Goal: Download file/media

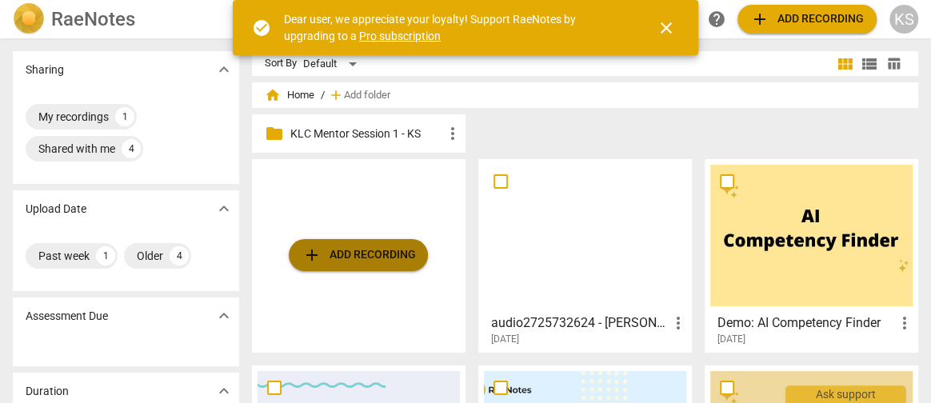
click at [393, 248] on span "add Add recording" at bounding box center [358, 254] width 114 height 19
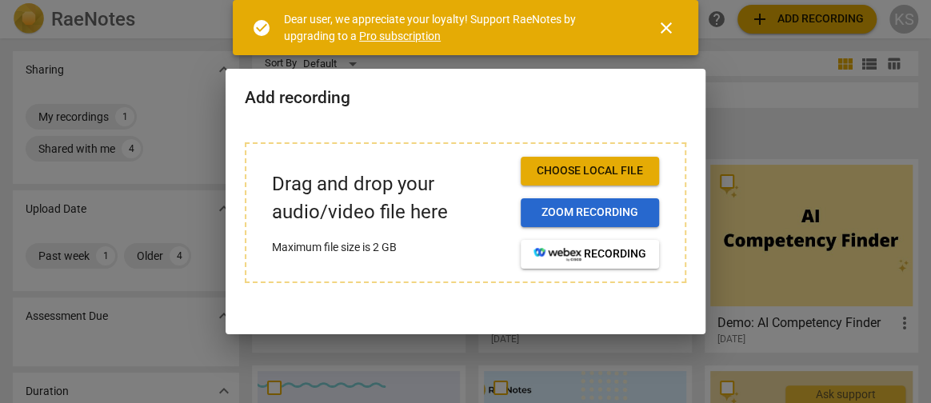
click at [570, 208] on span "Zoom recording" at bounding box center [589, 213] width 113 height 16
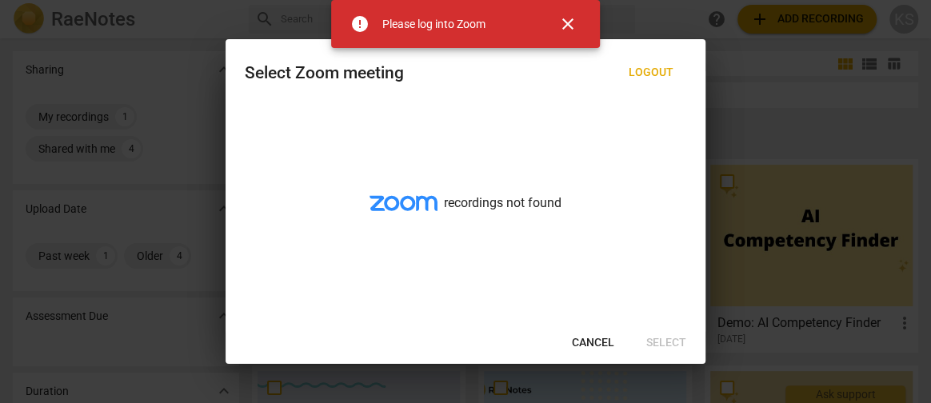
click at [571, 18] on span "close" at bounding box center [567, 23] width 19 height 19
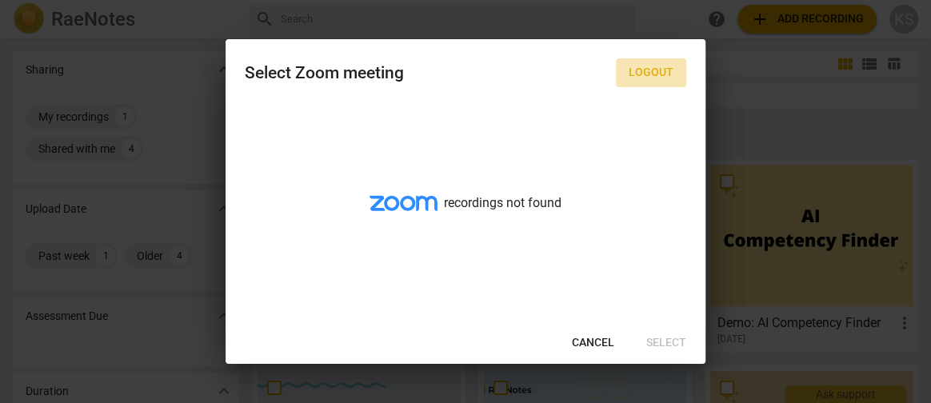
click at [635, 72] on span "Logout" at bounding box center [650, 73] width 45 height 16
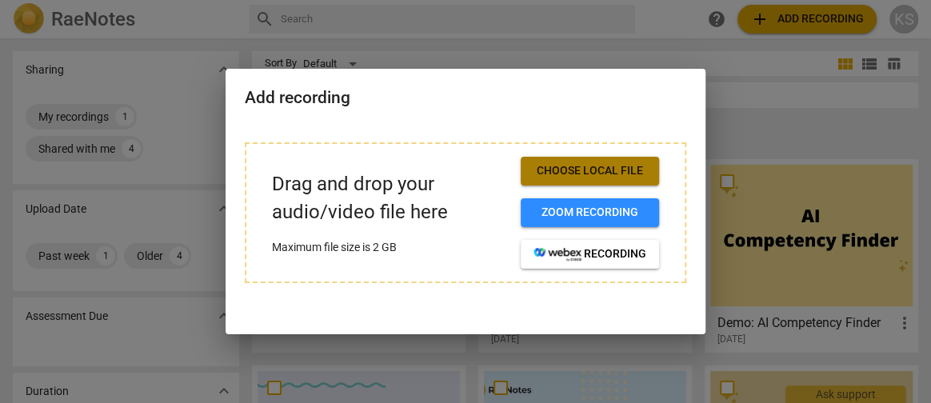
click at [583, 168] on span "Choose local file" at bounding box center [589, 171] width 113 height 16
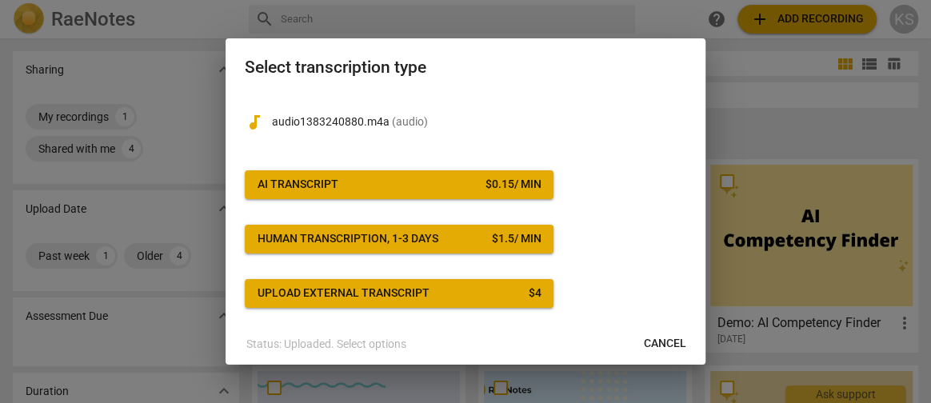
click at [382, 174] on button "AI Transcript $ 0.15 / min" at bounding box center [399, 184] width 309 height 29
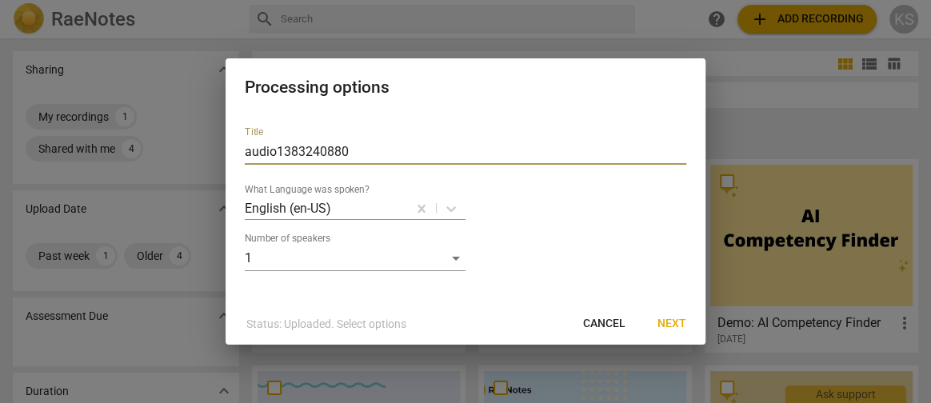
drag, startPoint x: 361, startPoint y: 148, endPoint x: 213, endPoint y: 149, distance: 147.1
click at [213, 149] on div "Processing options Title audio1383240880 What Language was spoken? English (en-…" at bounding box center [465, 201] width 931 height 403
type input "Video 1 HP 4V79"
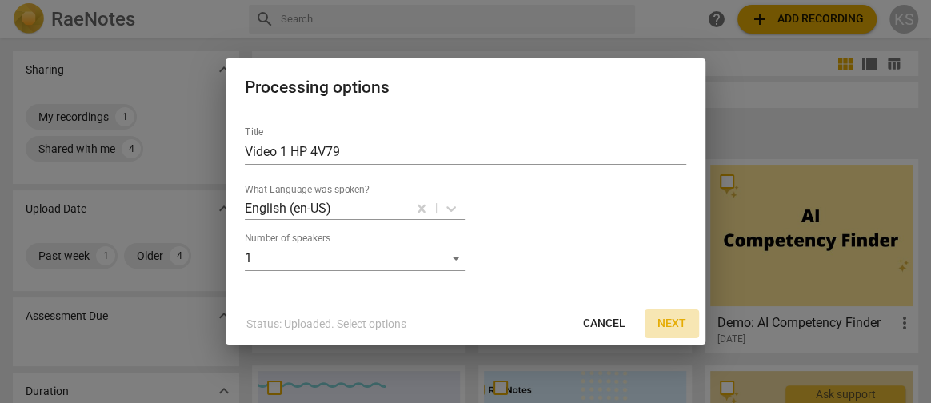
click at [673, 318] on span "Next" at bounding box center [671, 324] width 29 height 16
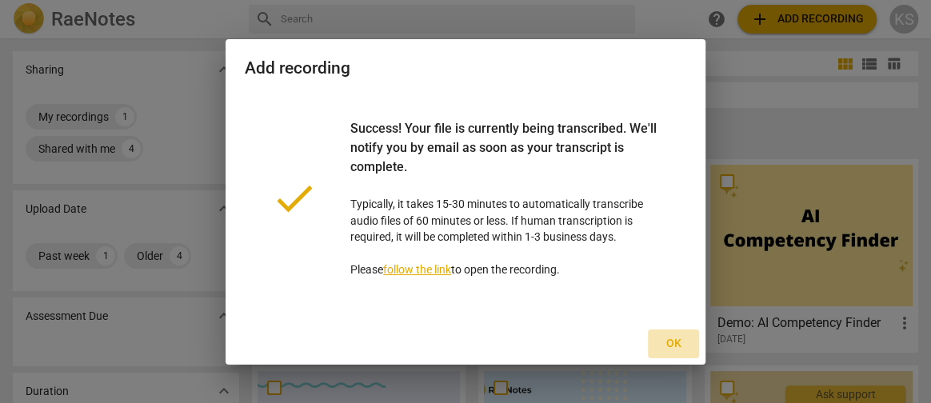
click at [670, 340] on span "Ok" at bounding box center [673, 344] width 26 height 16
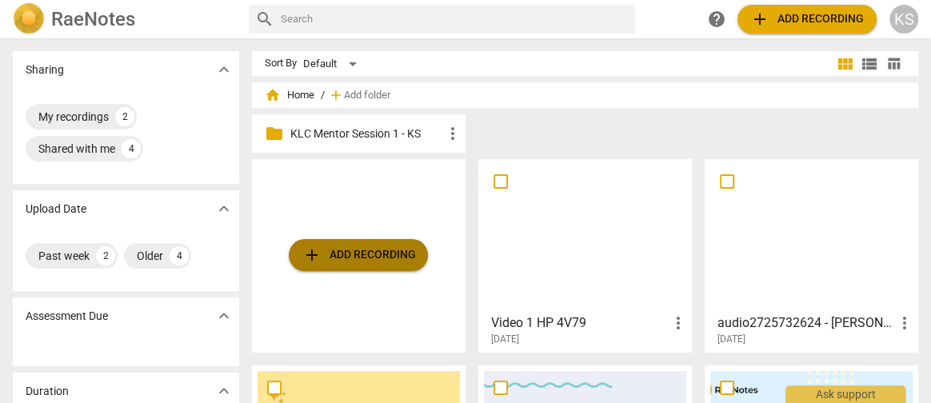
click at [349, 250] on span "add Add recording" at bounding box center [358, 254] width 114 height 19
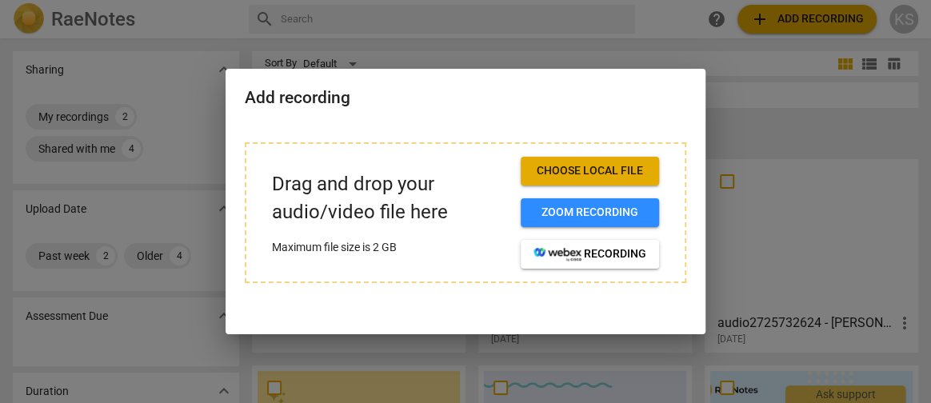
click at [591, 170] on span "Choose local file" at bounding box center [589, 171] width 113 height 16
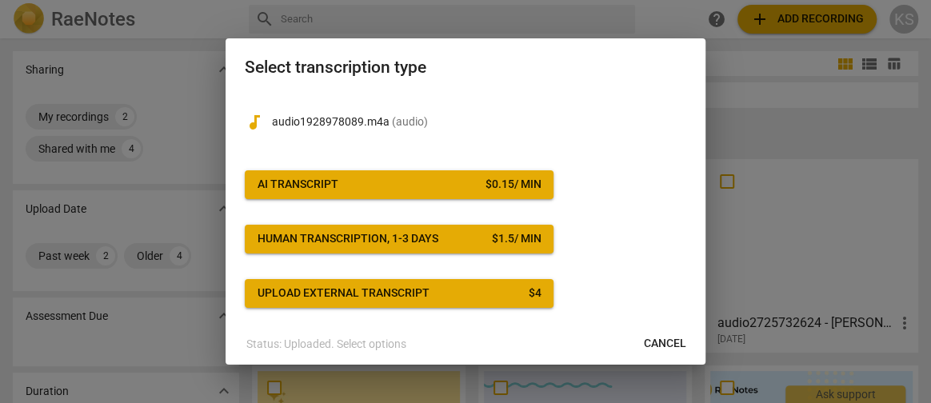
click at [455, 178] on span "AI Transcript $ 0.15 / min" at bounding box center [398, 185] width 283 height 16
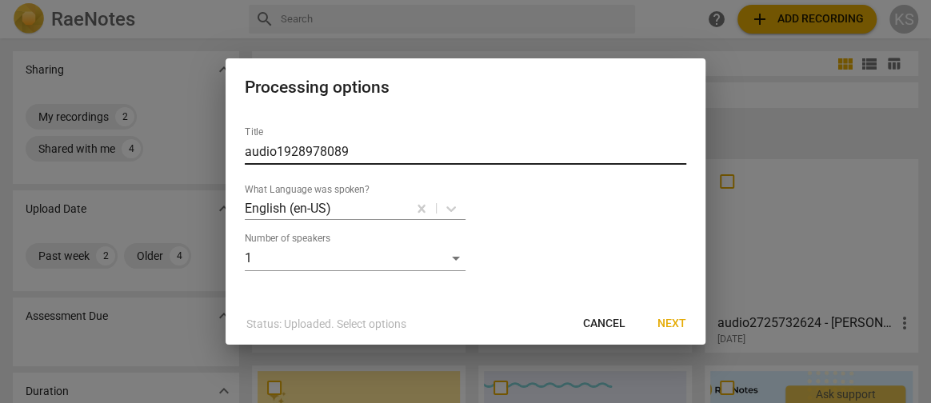
click at [283, 150] on input "audio1928978089" at bounding box center [465, 152] width 441 height 26
drag, startPoint x: 347, startPoint y: 153, endPoint x: 146, endPoint y: 144, distance: 200.9
click at [150, 143] on div "Processing options Title audio1928978089 What Language was spoken? English (en-…" at bounding box center [465, 201] width 931 height 403
type input "Video 2 HP 4V79"
click at [643, 321] on div "Status: Uploaded. Select options Cancel Next" at bounding box center [465, 323] width 473 height 29
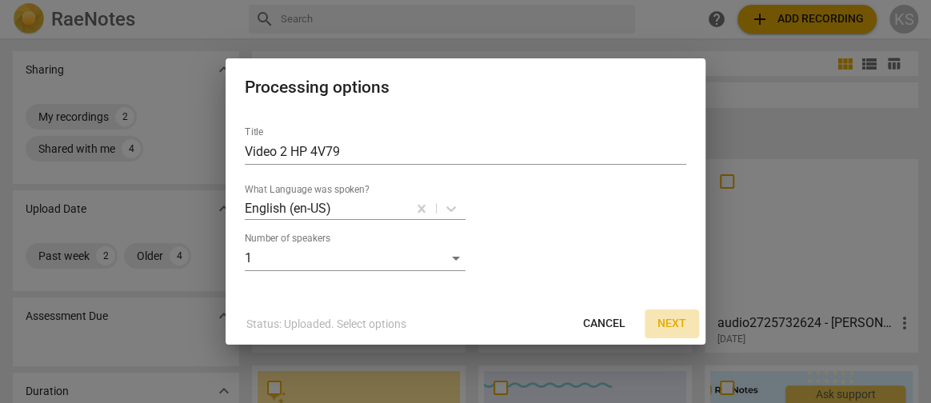
click at [667, 321] on span "Next" at bounding box center [671, 324] width 29 height 16
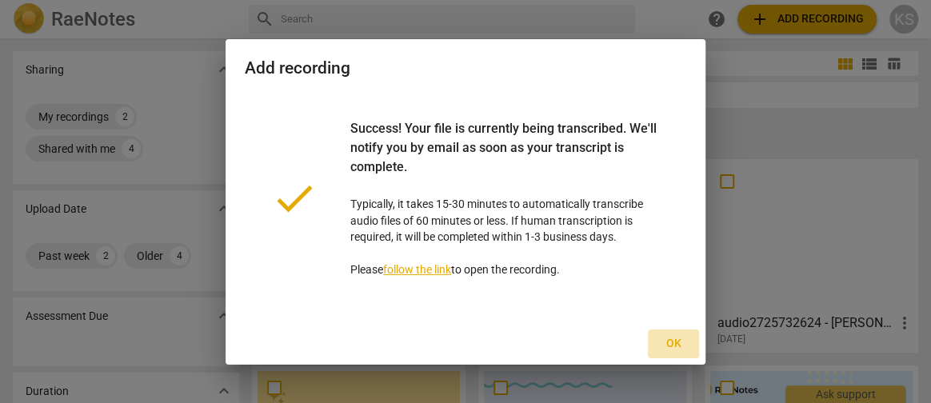
click at [674, 343] on span "Ok" at bounding box center [673, 344] width 26 height 16
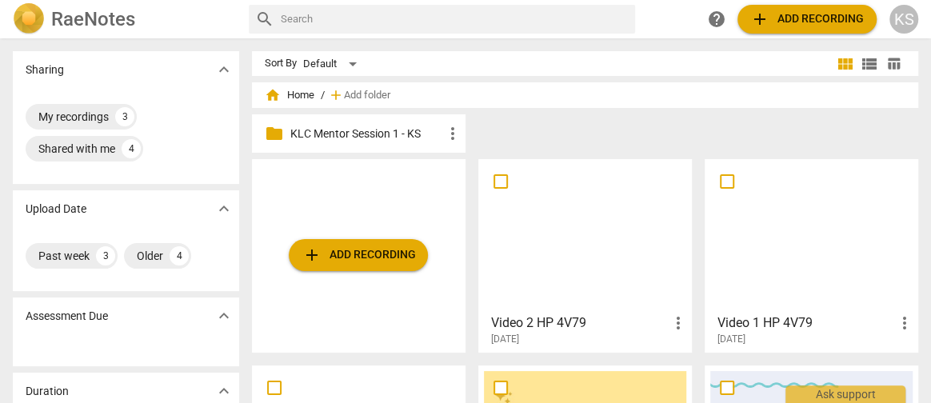
click at [344, 261] on span "add Add recording" at bounding box center [358, 254] width 114 height 19
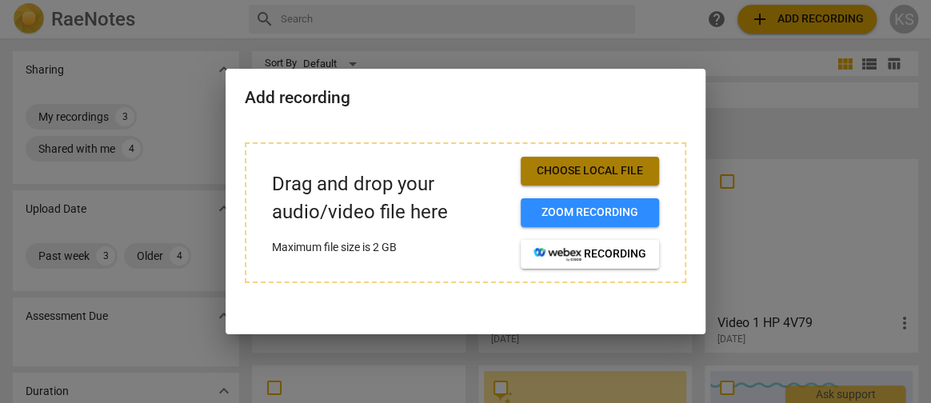
click at [591, 167] on span "Choose local file" at bounding box center [589, 171] width 113 height 16
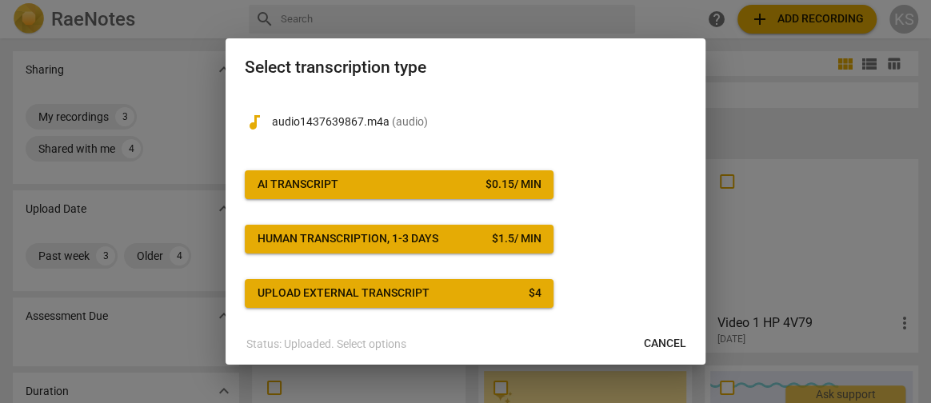
click at [461, 181] on span "AI Transcript $ 0.15 / min" at bounding box center [398, 185] width 283 height 16
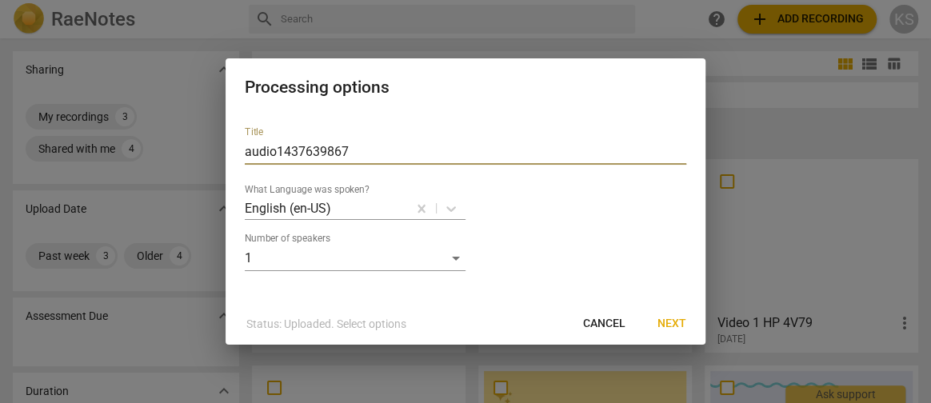
drag, startPoint x: 357, startPoint y: 150, endPoint x: 165, endPoint y: 157, distance: 192.0
click at [167, 150] on div "Processing options Title audio1437639867 What Language was spoken? English (en-…" at bounding box center [465, 201] width 931 height 403
type input "Video 3 HP 4V79"
click at [672, 321] on span "Next" at bounding box center [671, 324] width 29 height 16
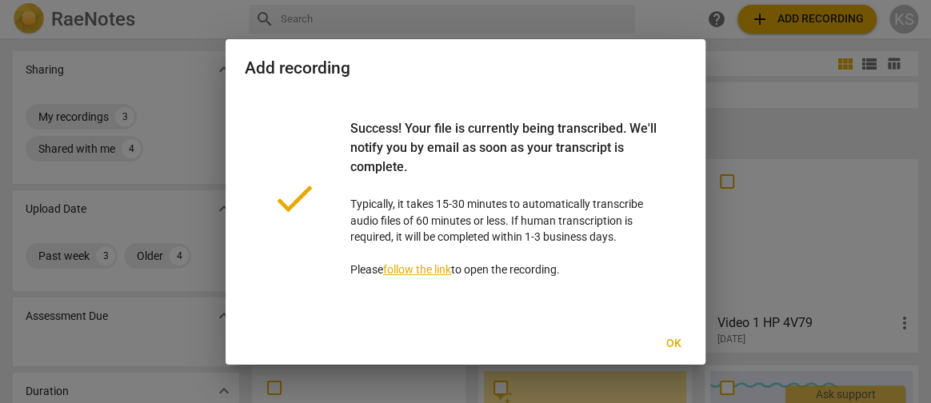
click at [670, 338] on span "Ok" at bounding box center [673, 344] width 26 height 16
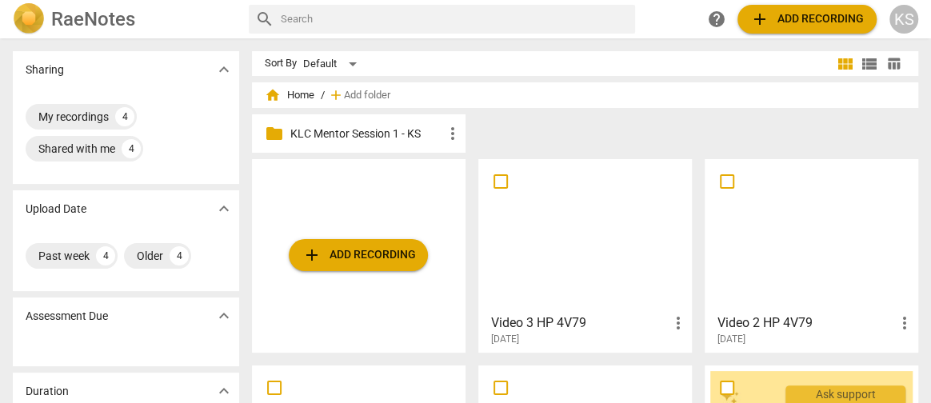
click at [373, 261] on span "add Add recording" at bounding box center [358, 254] width 114 height 19
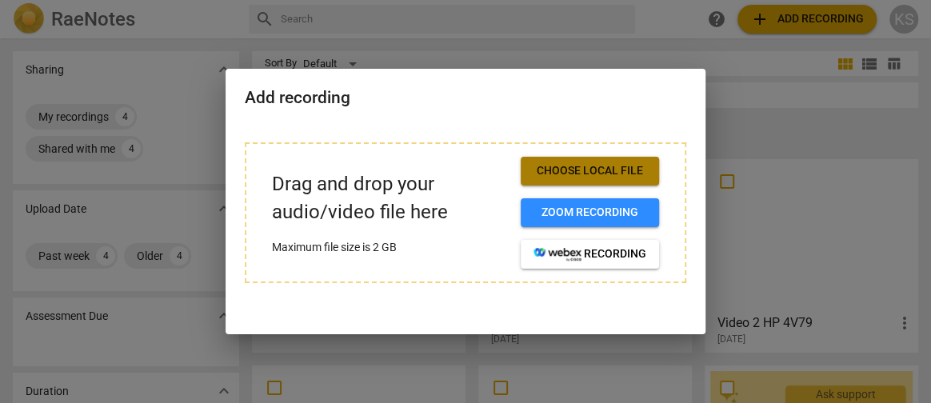
click at [602, 173] on span "Choose local file" at bounding box center [589, 171] width 113 height 16
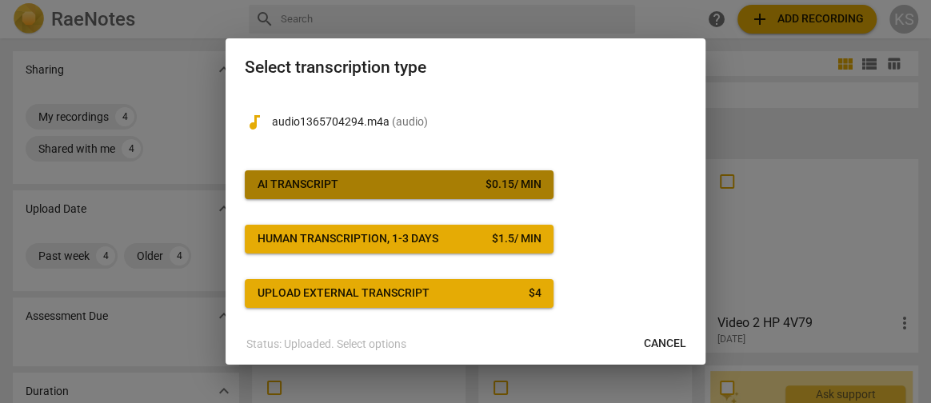
click at [527, 185] on div "$ 0.15 / min" at bounding box center [512, 185] width 56 height 16
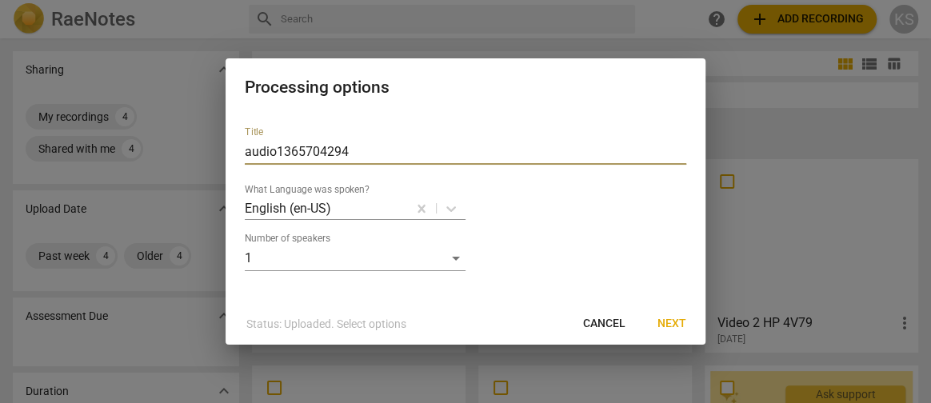
click at [287, 140] on input "audio1365704294" at bounding box center [465, 152] width 441 height 26
drag, startPoint x: 360, startPoint y: 146, endPoint x: 119, endPoint y: 138, distance: 240.8
click at [119, 138] on div "Processing options Title audio1365704294 What Language was spoken? English (en-…" at bounding box center [465, 201] width 931 height 403
type input "Video 4 HP 4V79"
click at [668, 324] on span "Next" at bounding box center [671, 324] width 29 height 16
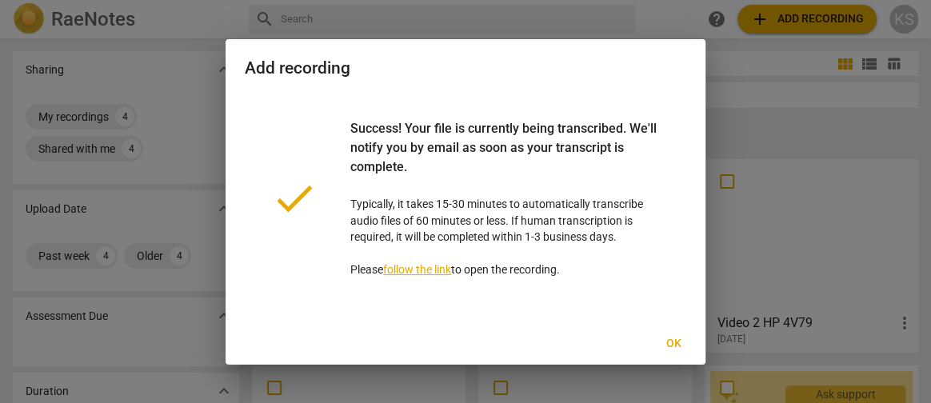
click at [676, 345] on span "Ok" at bounding box center [673, 344] width 26 height 16
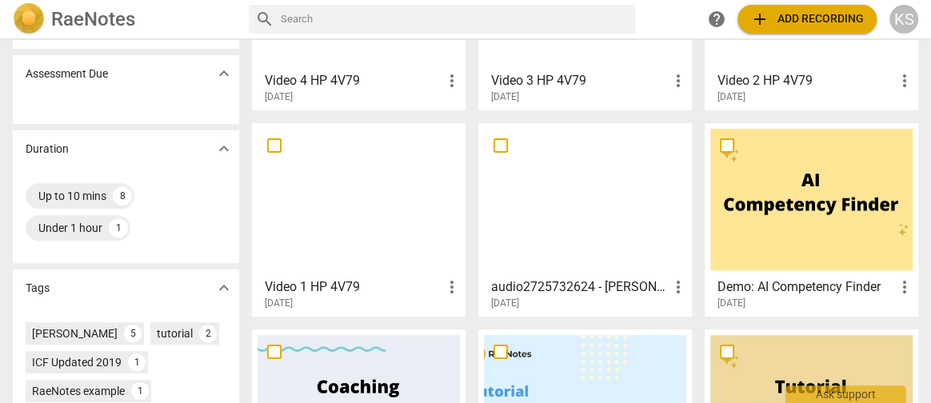
scroll to position [266, 0]
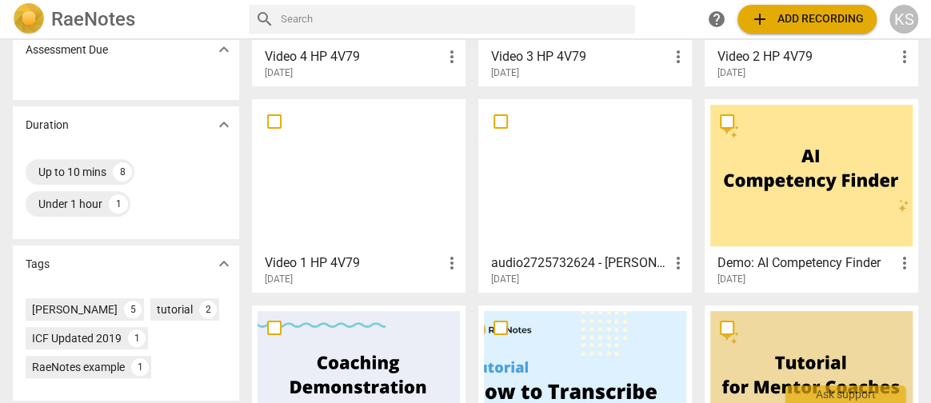
click at [446, 262] on span "more_vert" at bounding box center [451, 262] width 19 height 19
click at [341, 224] on div at bounding box center [465, 201] width 931 height 403
click at [338, 142] on div at bounding box center [358, 176] width 202 height 142
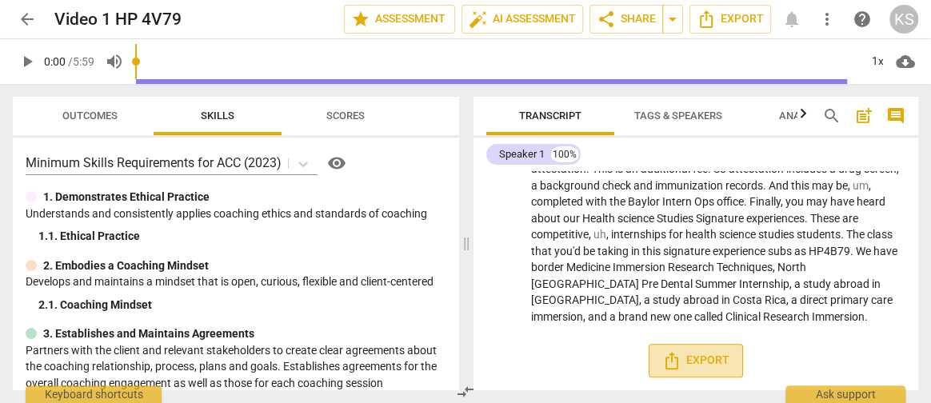
click at [698, 369] on span "Export" at bounding box center [695, 360] width 67 height 19
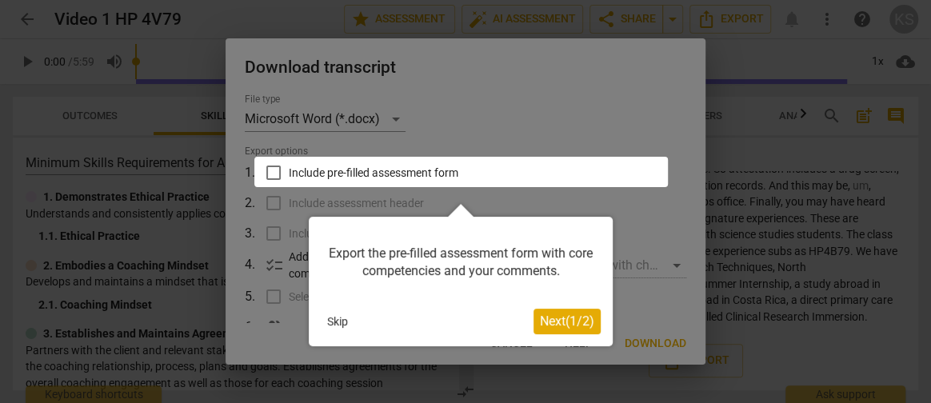
click at [332, 321] on button "Skip" at bounding box center [338, 321] width 34 height 24
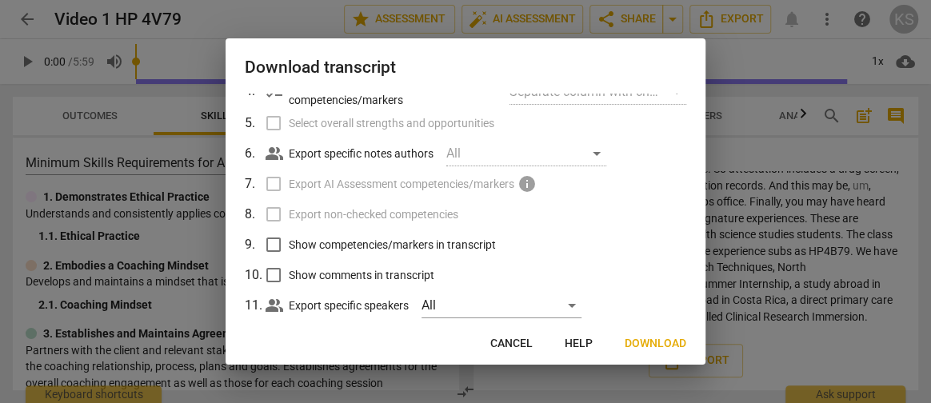
scroll to position [202, 0]
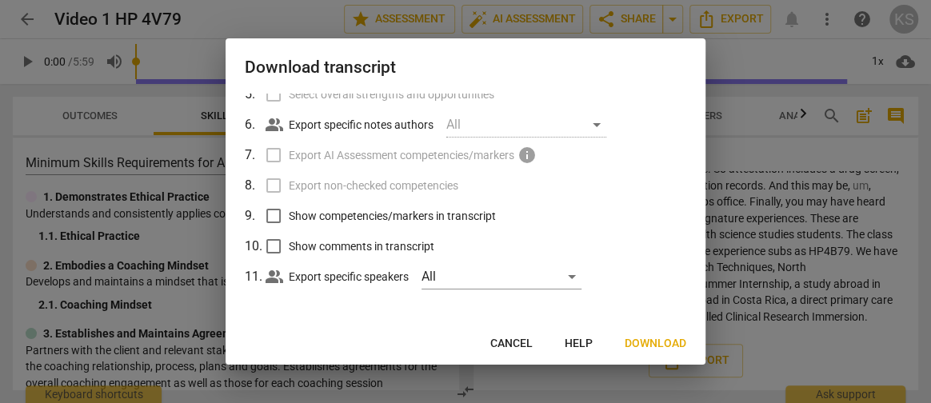
click at [645, 334] on button "Download" at bounding box center [655, 343] width 87 height 29
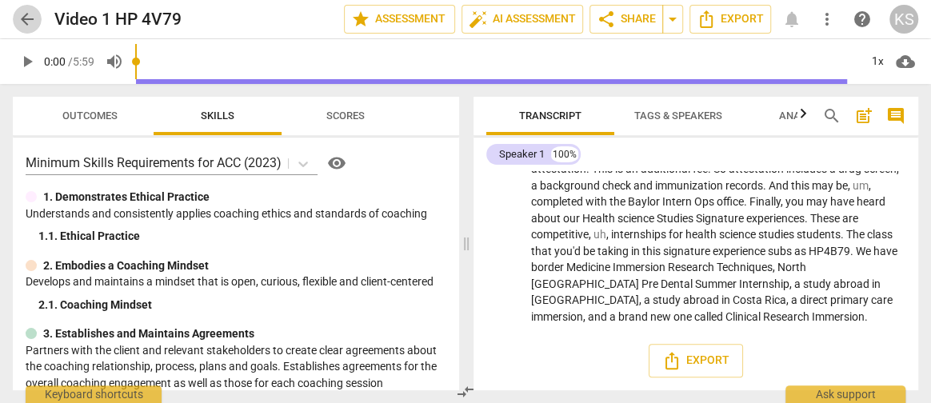
click at [22, 14] on span "arrow_back" at bounding box center [27, 19] width 19 height 19
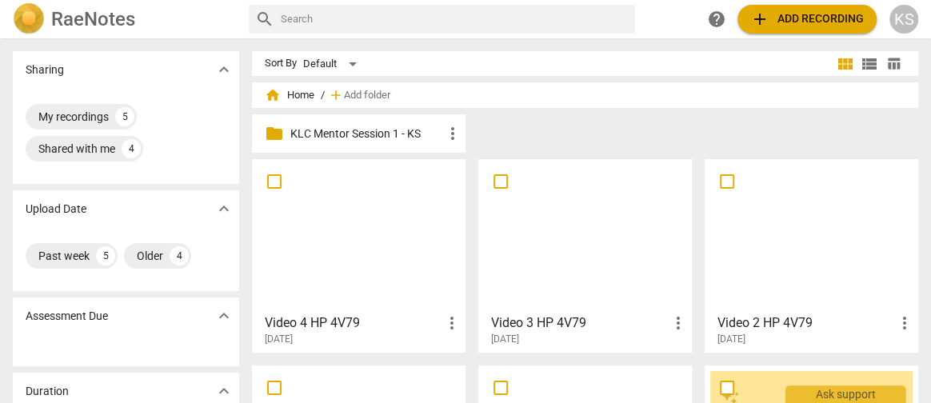
click at [823, 266] on div at bounding box center [811, 236] width 202 height 142
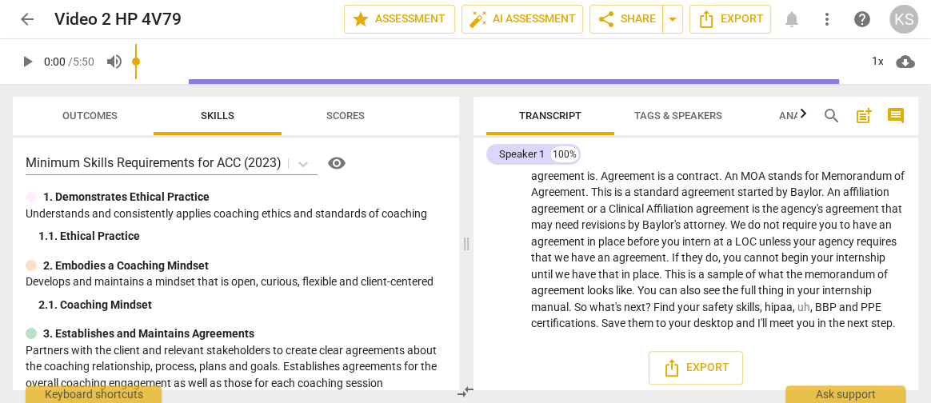
scroll to position [859, 0]
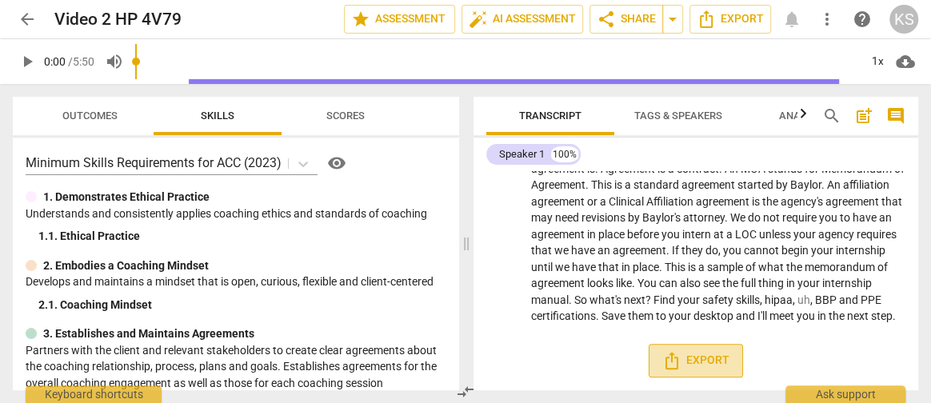
click at [695, 361] on span "Export" at bounding box center [695, 360] width 67 height 19
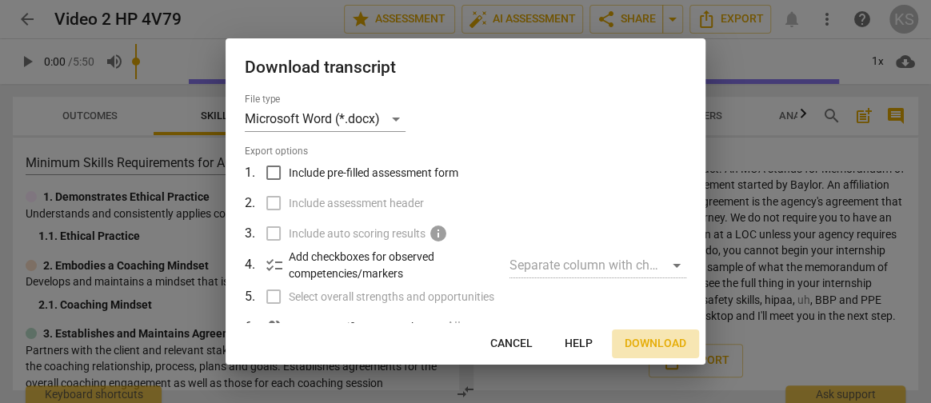
click at [652, 338] on span "Download" at bounding box center [655, 344] width 62 height 16
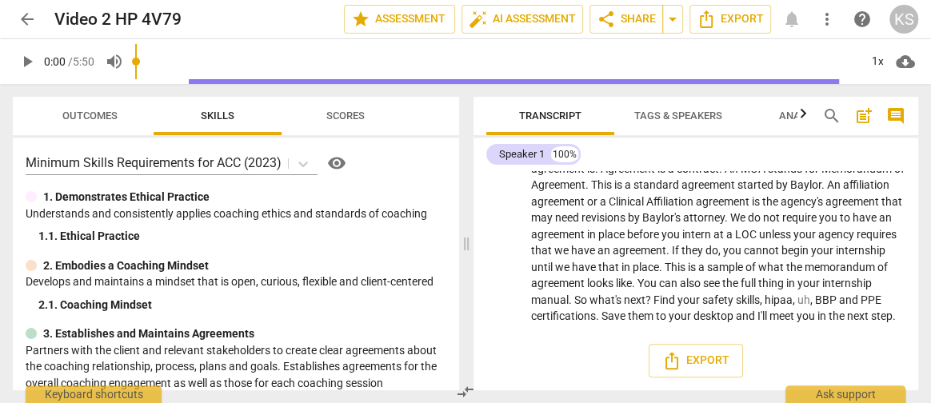
click at [30, 22] on span "arrow_back" at bounding box center [27, 19] width 19 height 19
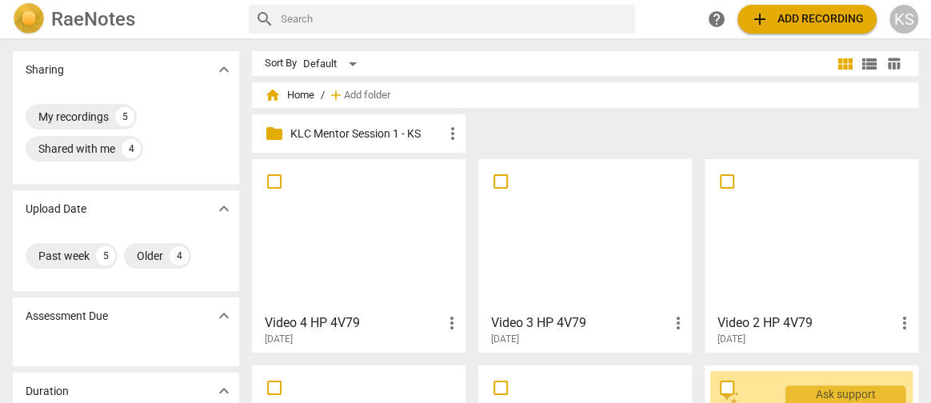
click at [588, 241] on div at bounding box center [585, 236] width 202 height 142
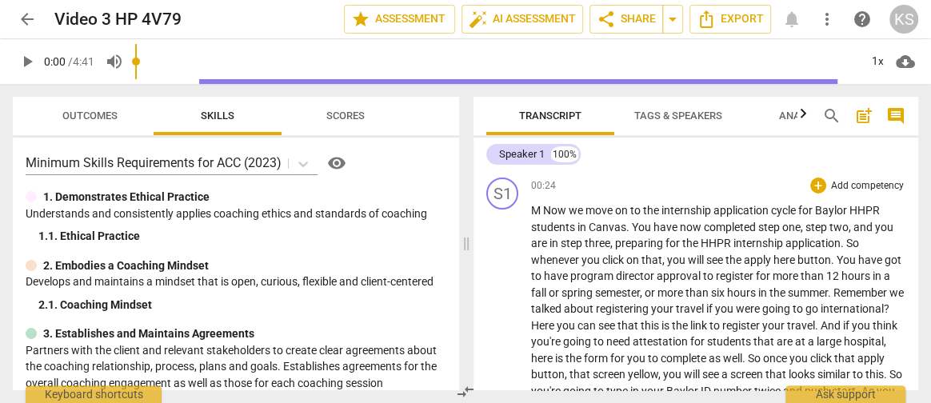
scroll to position [647, 0]
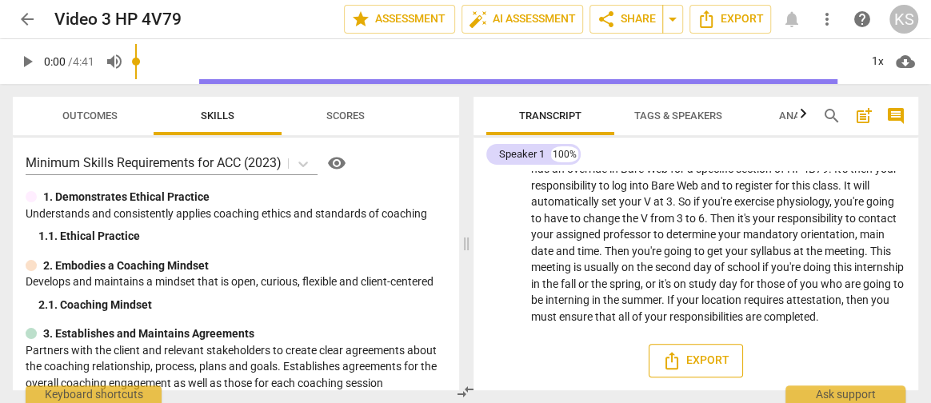
click at [674, 362] on icon "Export" at bounding box center [671, 361] width 13 height 18
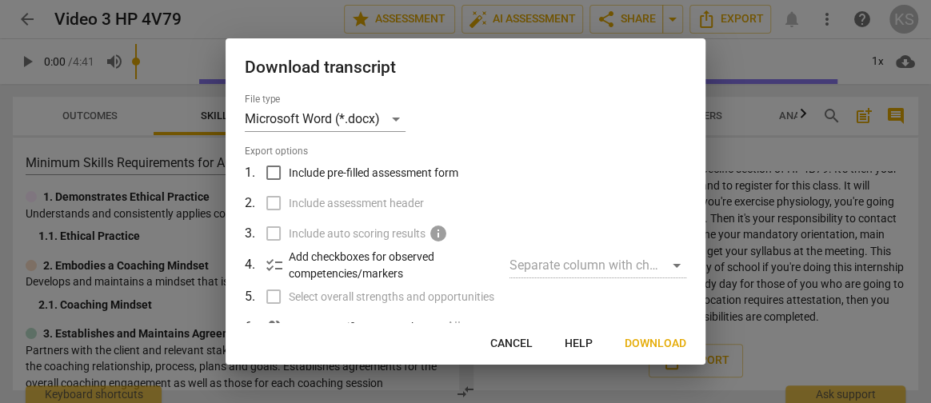
click at [637, 339] on span "Download" at bounding box center [655, 344] width 62 height 16
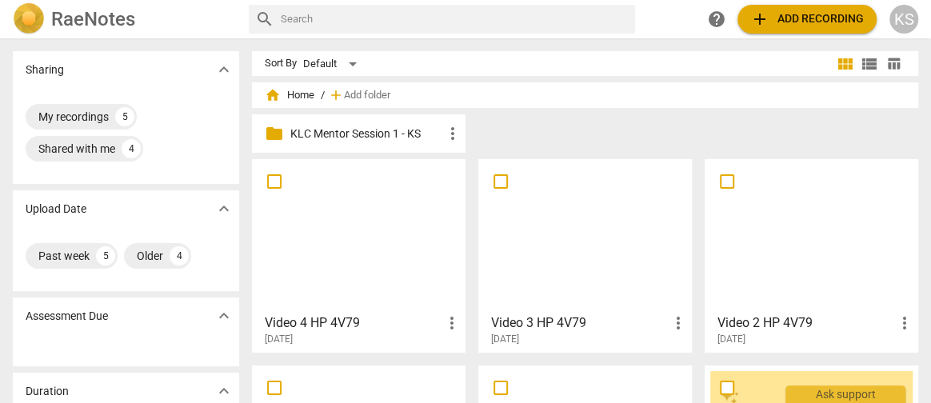
click at [329, 263] on div at bounding box center [358, 236] width 202 height 142
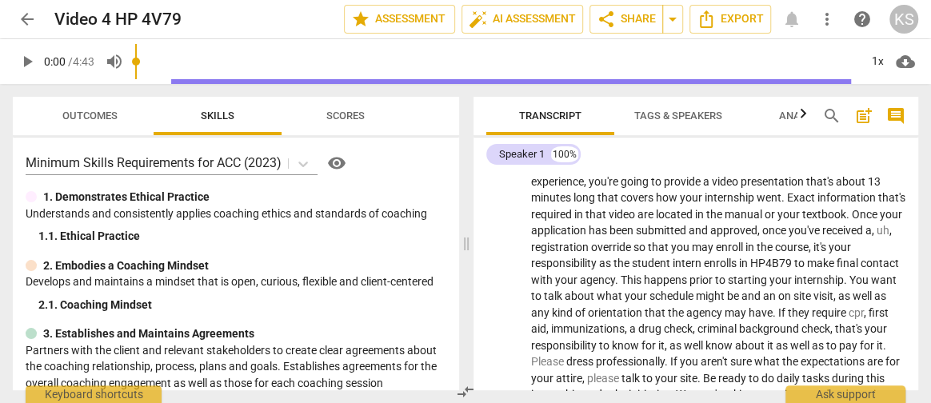
scroll to position [613, 0]
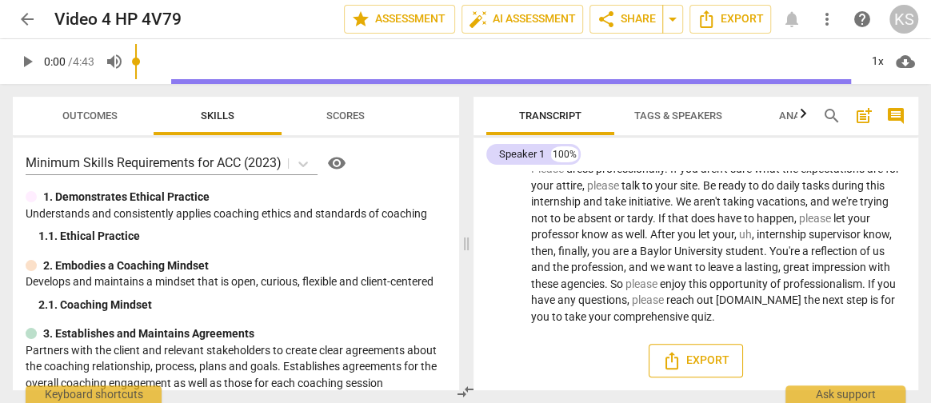
click at [696, 360] on span "Export" at bounding box center [695, 360] width 67 height 19
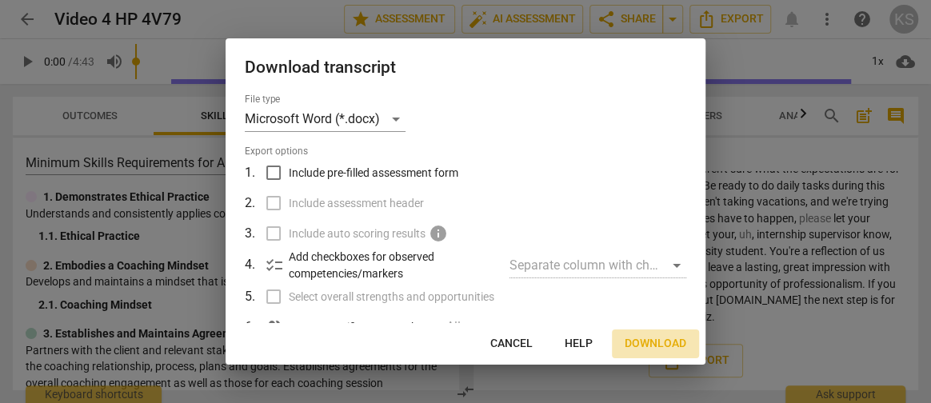
click at [630, 341] on span "Download" at bounding box center [655, 344] width 62 height 16
